Goal: Navigation & Orientation: Go to known website

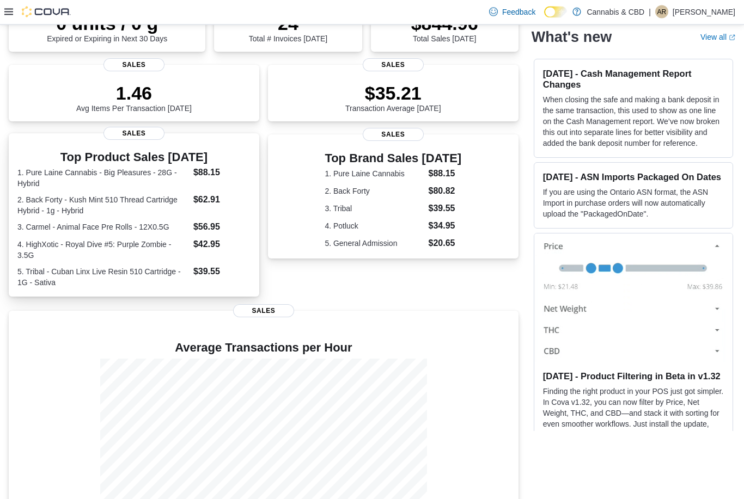
scroll to position [125, 0]
